Goal: Book appointment/travel/reservation

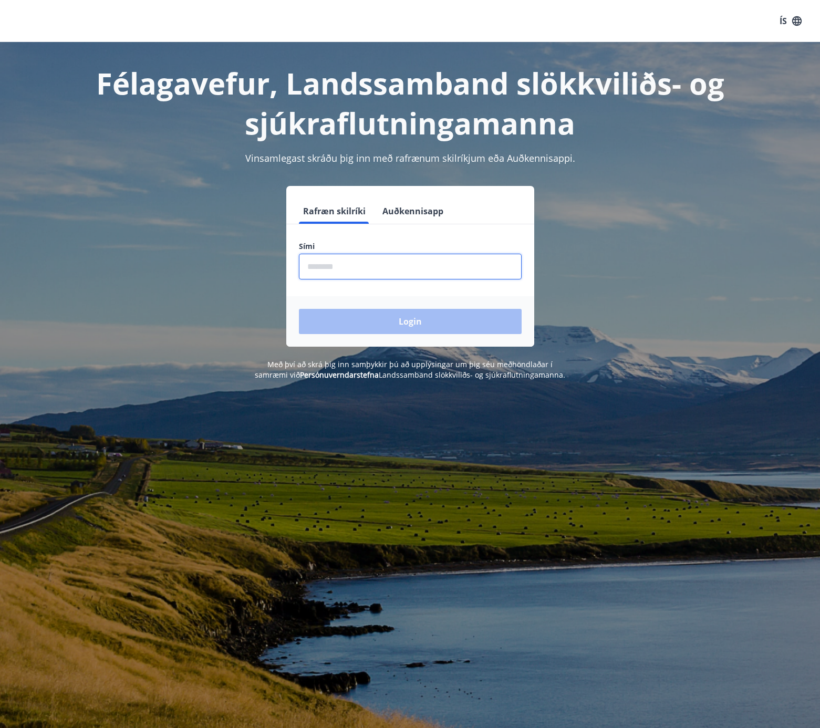
click at [349, 268] on input "phone" at bounding box center [410, 267] width 223 height 26
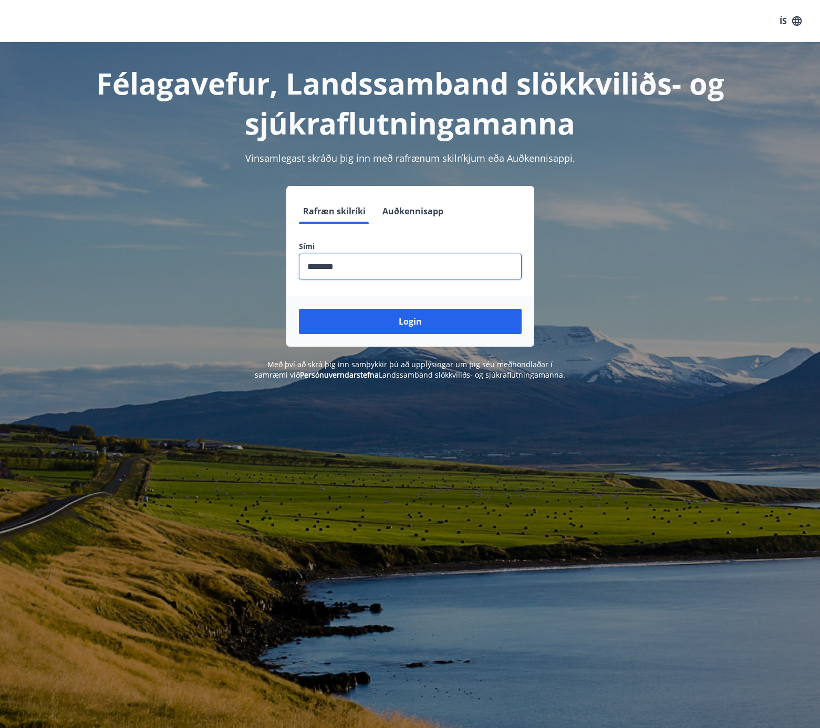
click at [326, 267] on input "phone" at bounding box center [410, 267] width 223 height 26
type input "********"
click at [327, 267] on input "phone" at bounding box center [410, 267] width 223 height 26
click at [299, 309] on button "Login" at bounding box center [410, 321] width 223 height 25
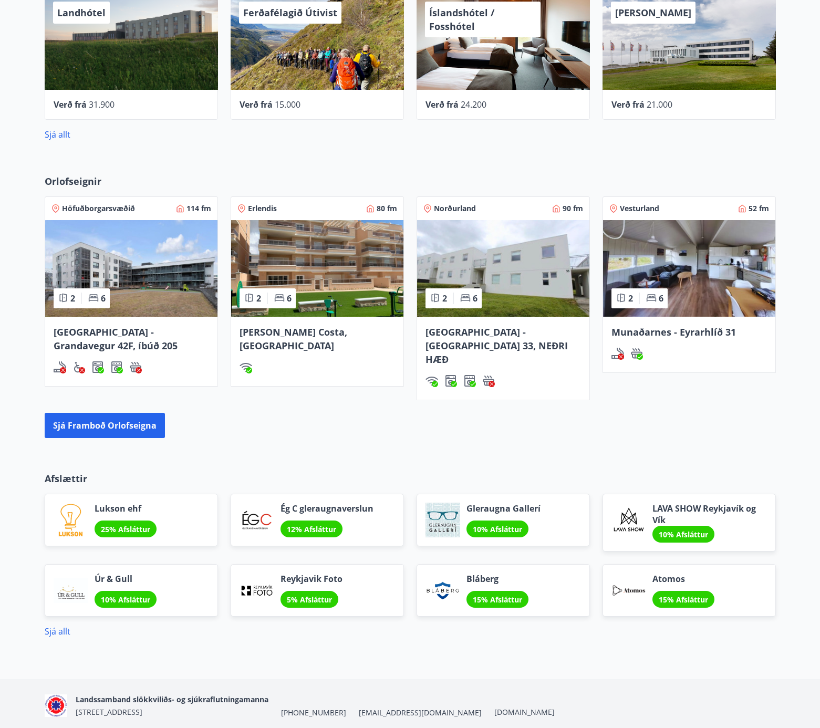
scroll to position [461, 0]
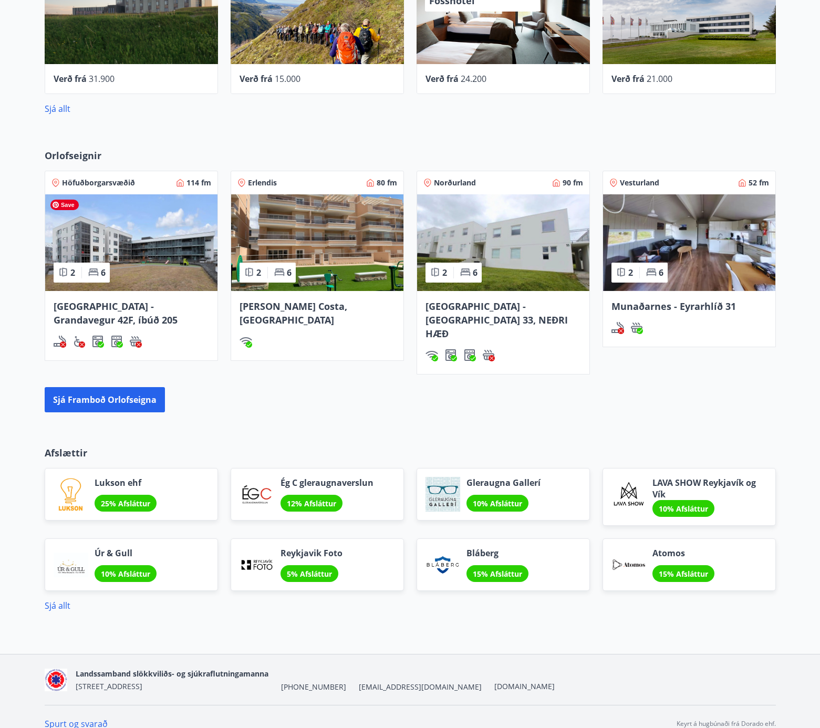
click at [152, 242] on img at bounding box center [131, 242] width 172 height 97
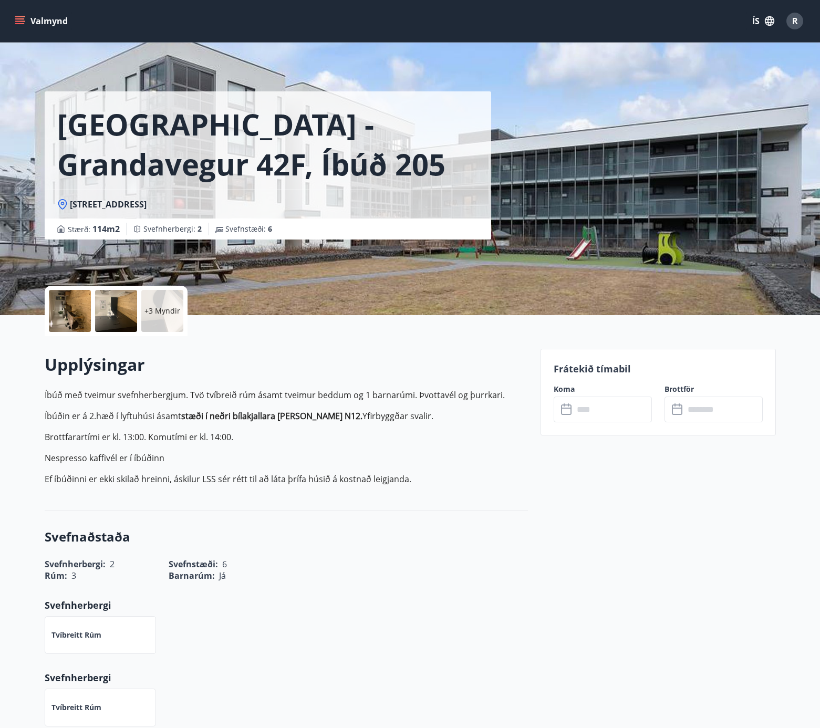
click at [604, 406] on input "text" at bounding box center [613, 410] width 78 height 26
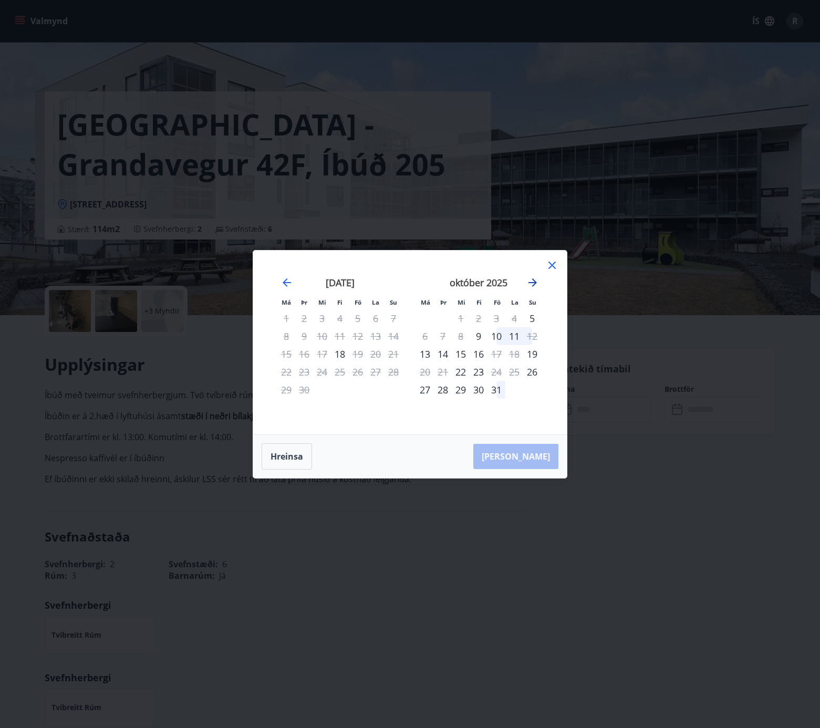
click at [536, 286] on icon "Move forward to switch to the next month." at bounding box center [532, 282] width 13 height 13
click at [552, 266] on icon at bounding box center [552, 265] width 7 height 7
